Goal: Task Accomplishment & Management: Manage account settings

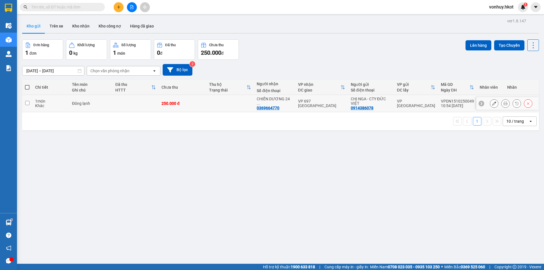
click at [29, 103] on input "checkbox" at bounding box center [27, 103] width 4 height 4
checkbox input "true"
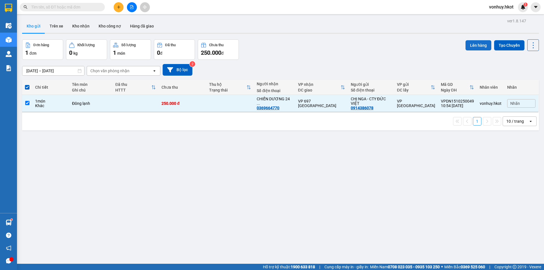
click at [473, 47] on button "Lên hàng" at bounding box center [479, 45] width 26 height 10
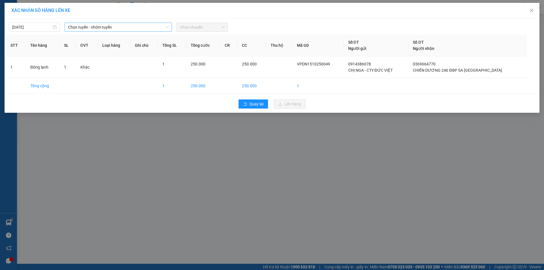
click at [121, 28] on span "Chọn tuyến - nhóm tuyến" at bounding box center [118, 27] width 101 height 9
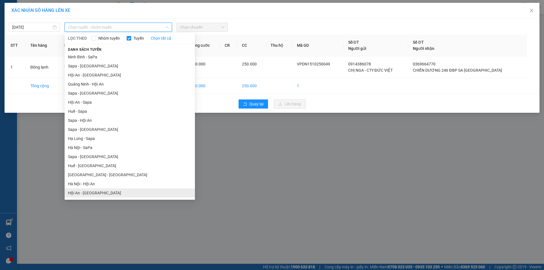
click at [95, 191] on li "Hội An - [GEOGRAPHIC_DATA]" at bounding box center [130, 193] width 130 height 9
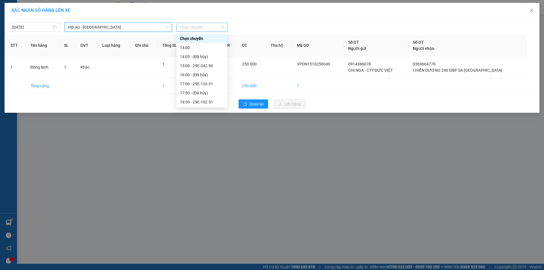
click at [198, 24] on span "Chọn chuyến" at bounding box center [202, 27] width 45 height 9
click at [203, 63] on div "15:00 - 29E-342.96" at bounding box center [202, 66] width 44 height 6
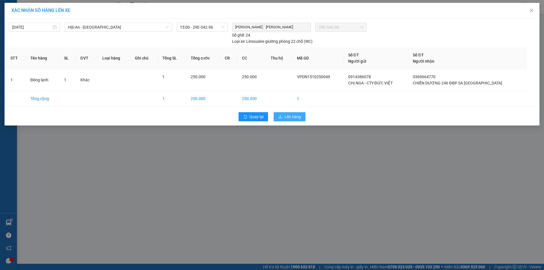
click at [286, 118] on span "Lên hàng" at bounding box center [293, 117] width 16 height 6
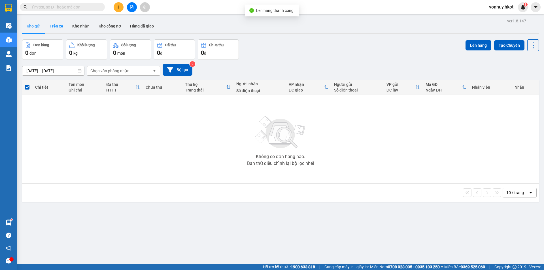
click at [54, 28] on button "Trên xe" at bounding box center [56, 26] width 23 height 14
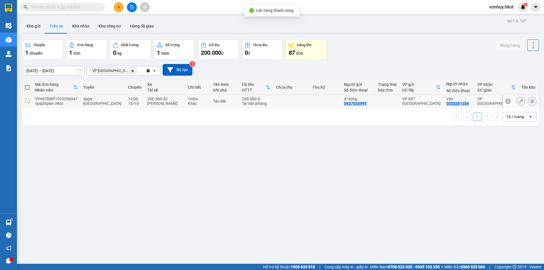
click at [28, 101] on input "checkbox" at bounding box center [27, 101] width 4 height 4
checkbox input "true"
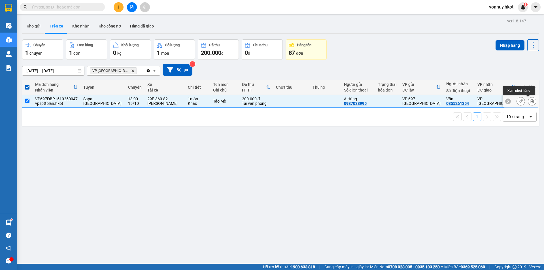
click at [531, 101] on icon at bounding box center [533, 101] width 4 height 4
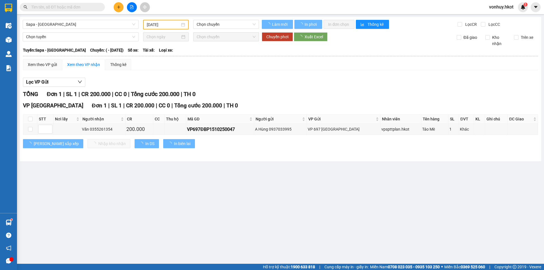
type input "[DATE]"
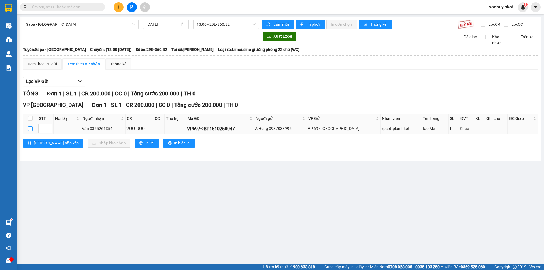
click at [31, 130] on input "checkbox" at bounding box center [30, 128] width 5 height 5
checkbox input "true"
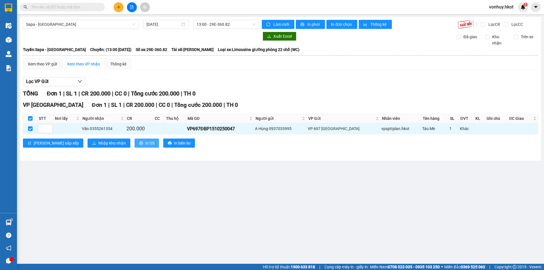
click at [145, 142] on span "In DS" at bounding box center [149, 143] width 9 height 6
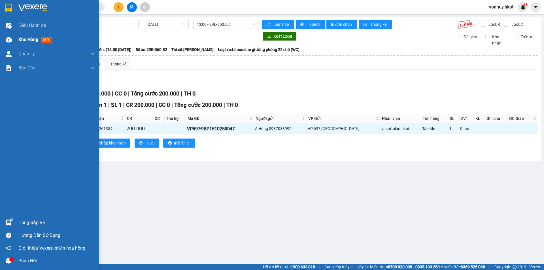
click at [28, 41] on span "Kho hàng" at bounding box center [28, 39] width 20 height 5
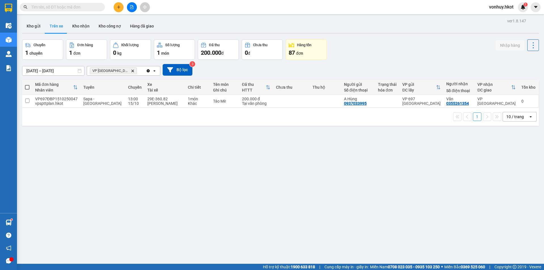
click at [131, 70] on icon "Delete" at bounding box center [132, 70] width 3 height 3
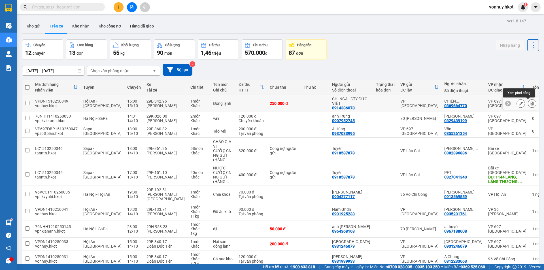
click at [531, 104] on icon at bounding box center [533, 104] width 4 height 4
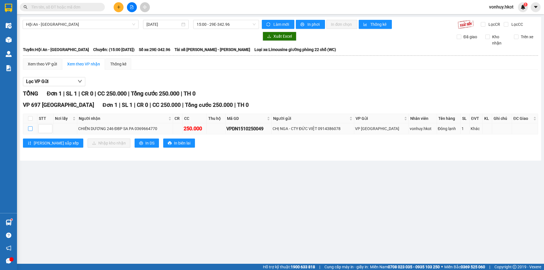
click at [29, 130] on input "checkbox" at bounding box center [30, 128] width 5 height 5
checkbox input "true"
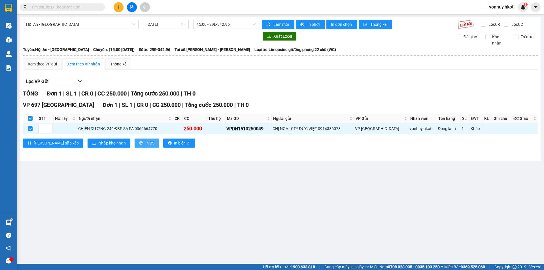
click at [145, 142] on span "In DS" at bounding box center [149, 143] width 9 height 6
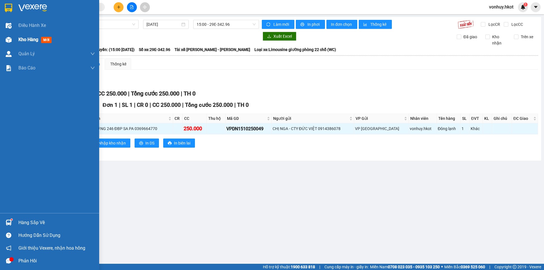
click at [12, 37] on div at bounding box center [9, 40] width 10 height 10
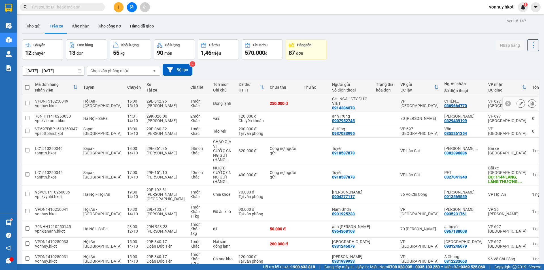
click at [229, 106] on td "Đông lạnh" at bounding box center [223, 103] width 26 height 17
checkbox input "true"
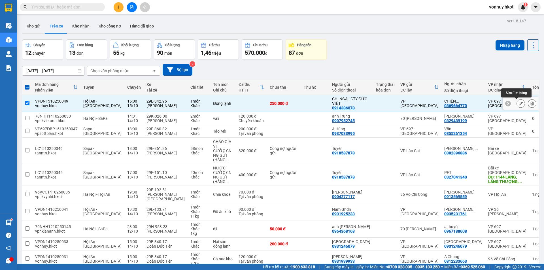
click at [518, 106] on button at bounding box center [521, 104] width 8 height 10
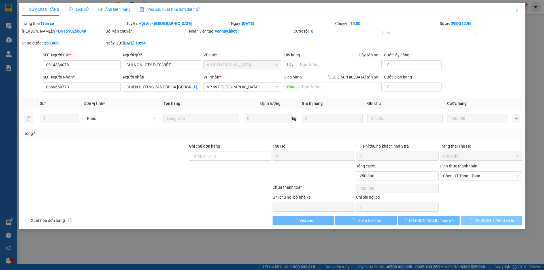
type input "0914386078"
type input "CHỊ NGA - CTY ĐỨC VIỆT"
type input "0369664770"
type input "CHIẾN DƯƠNG 246 ĐBP SA [GEOGRAPHIC_DATA]"
type input "0"
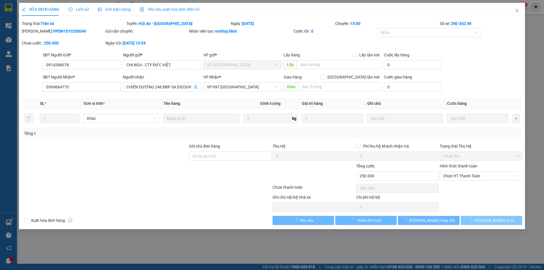
type input "250.000"
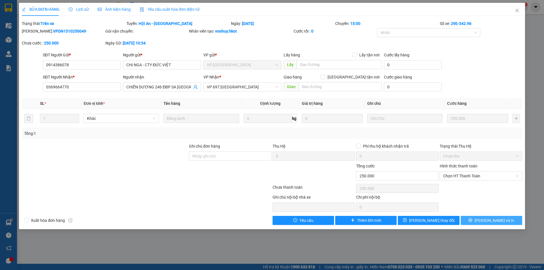
click at [489, 221] on span "[PERSON_NAME] và In" at bounding box center [495, 221] width 40 height 6
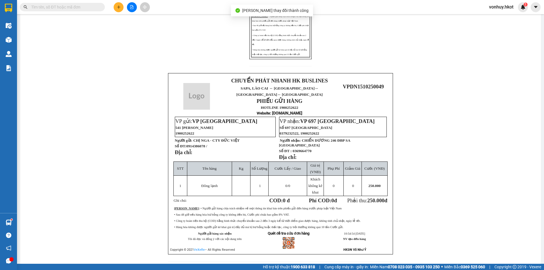
scroll to position [147, 0]
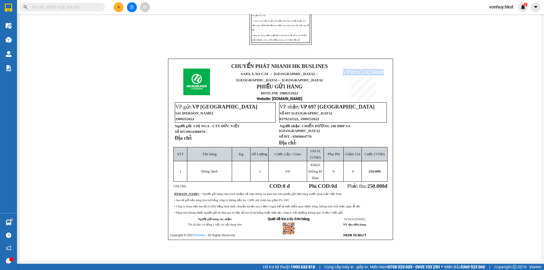
drag, startPoint x: 343, startPoint y: 70, endPoint x: 385, endPoint y: 66, distance: 41.8
click at [385, 66] on td "VPDN1510250049" at bounding box center [363, 82] width 51 height 40
copy span "VPDN1510250049"
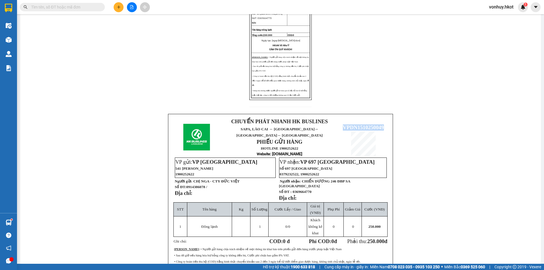
scroll to position [90, 0]
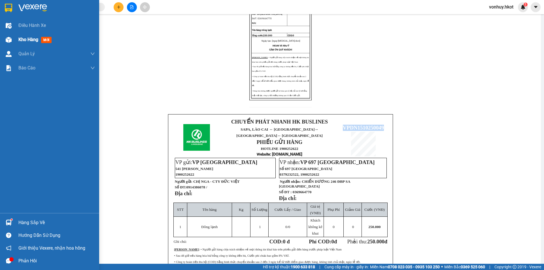
click at [36, 37] on span "Kho hàng" at bounding box center [28, 39] width 20 height 5
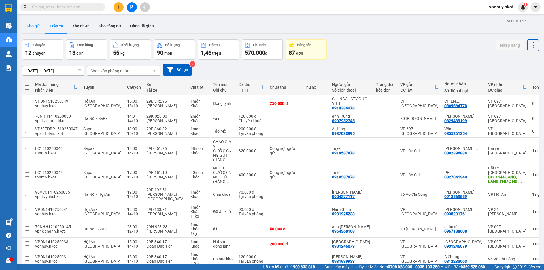
click at [33, 27] on button "Kho gửi" at bounding box center [33, 26] width 23 height 14
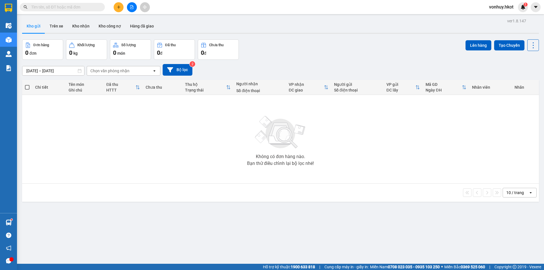
click at [87, 9] on input "text" at bounding box center [64, 7] width 67 height 6
click at [77, 31] on button "Kho nhận" at bounding box center [81, 26] width 26 height 14
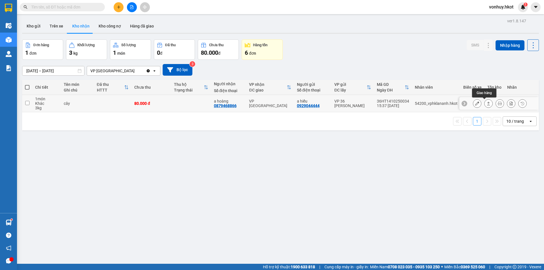
click at [487, 105] on button at bounding box center [489, 104] width 8 height 10
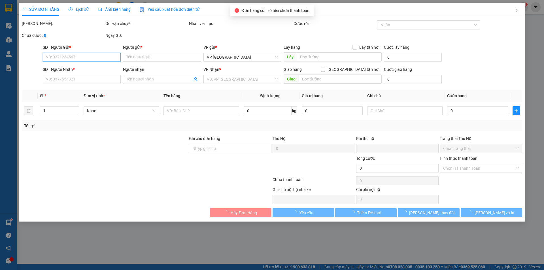
type input "0929044444"
type input "a hiếu"
type input "0879468866"
type input "a hoàng"
type input "0"
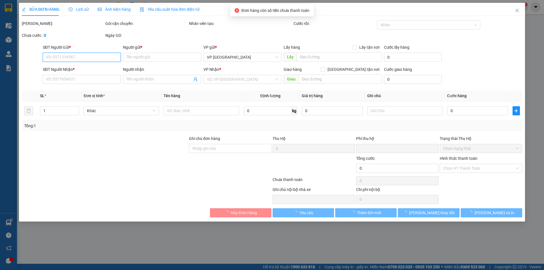
type input "80.000"
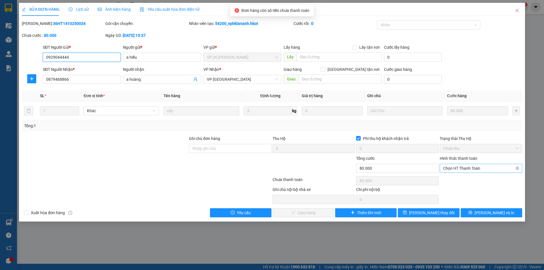
click at [471, 167] on span "Chọn HT Thanh Toán" at bounding box center [482, 168] width 76 height 9
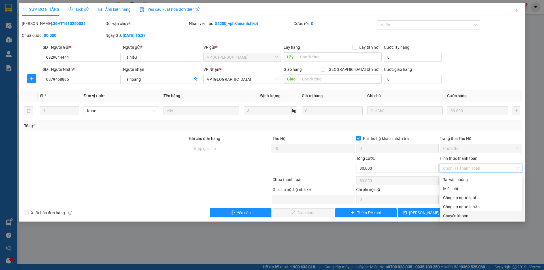
click at [460, 214] on div "Chuyển khoản" at bounding box center [482, 216] width 76 height 6
type input "0"
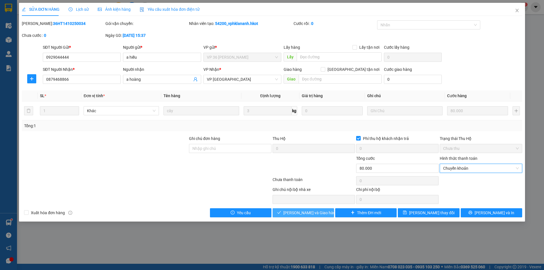
click at [308, 215] on span "[PERSON_NAME] và Giao hàng" at bounding box center [311, 213] width 54 height 6
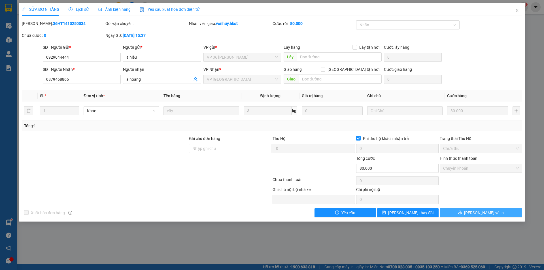
click at [488, 213] on span "[PERSON_NAME] và In" at bounding box center [484, 213] width 40 height 6
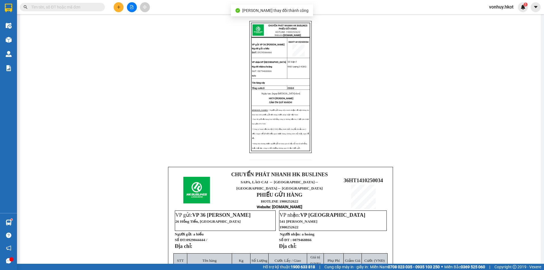
scroll to position [142, 0]
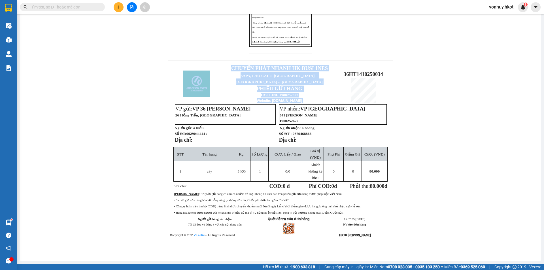
drag, startPoint x: 341, startPoint y: 71, endPoint x: 388, endPoint y: 70, distance: 47.9
click at [388, 70] on div "CHUYỂN PHÁT NHANH HK BUSLINES SAPA, [GEOGRAPHIC_DATA] ↔ [GEOGRAPHIC_DATA] ↔ [GE…" at bounding box center [280, 151] width 225 height 180
copy table "CHUYỂN PHÁT NHANH HK BUSLINES SAPA, [GEOGRAPHIC_DATA] ↔ [GEOGRAPHIC_DATA] ↔ [GE…"
